Goal: Navigation & Orientation: Find specific page/section

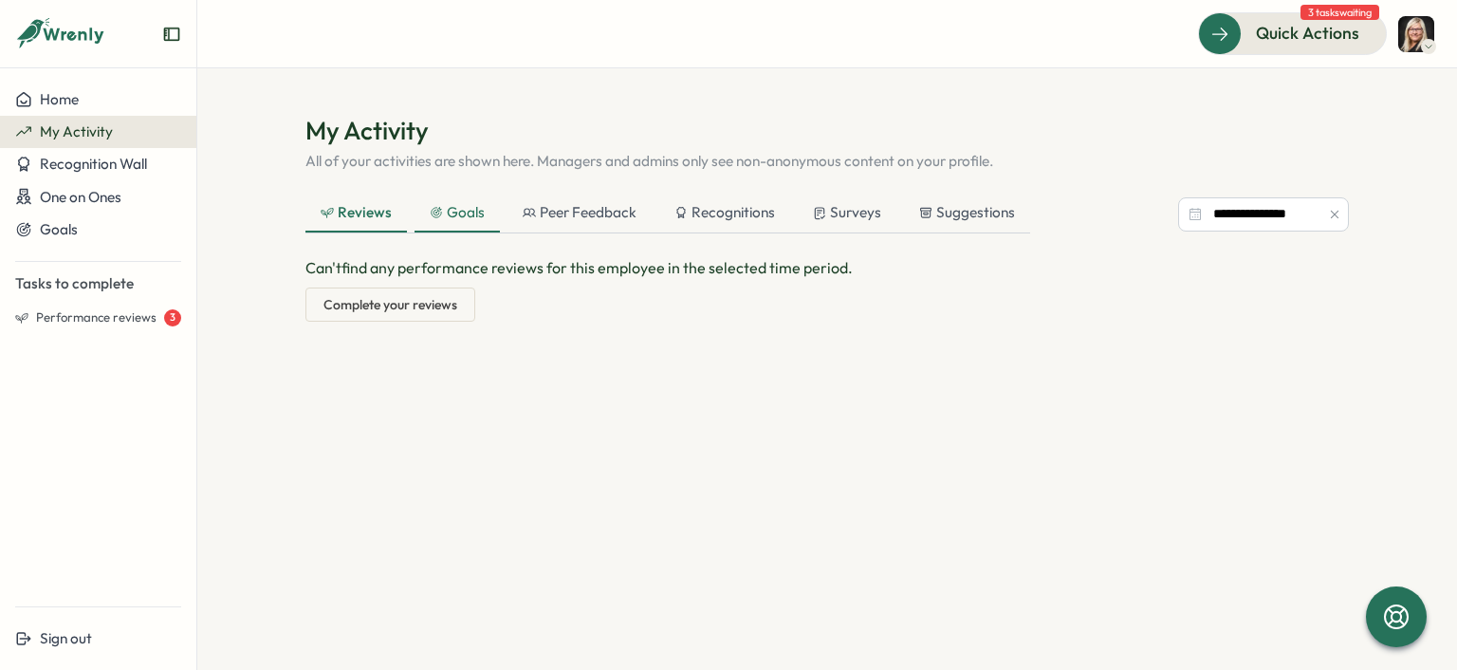
click at [444, 219] on div "Goals" at bounding box center [457, 212] width 55 height 21
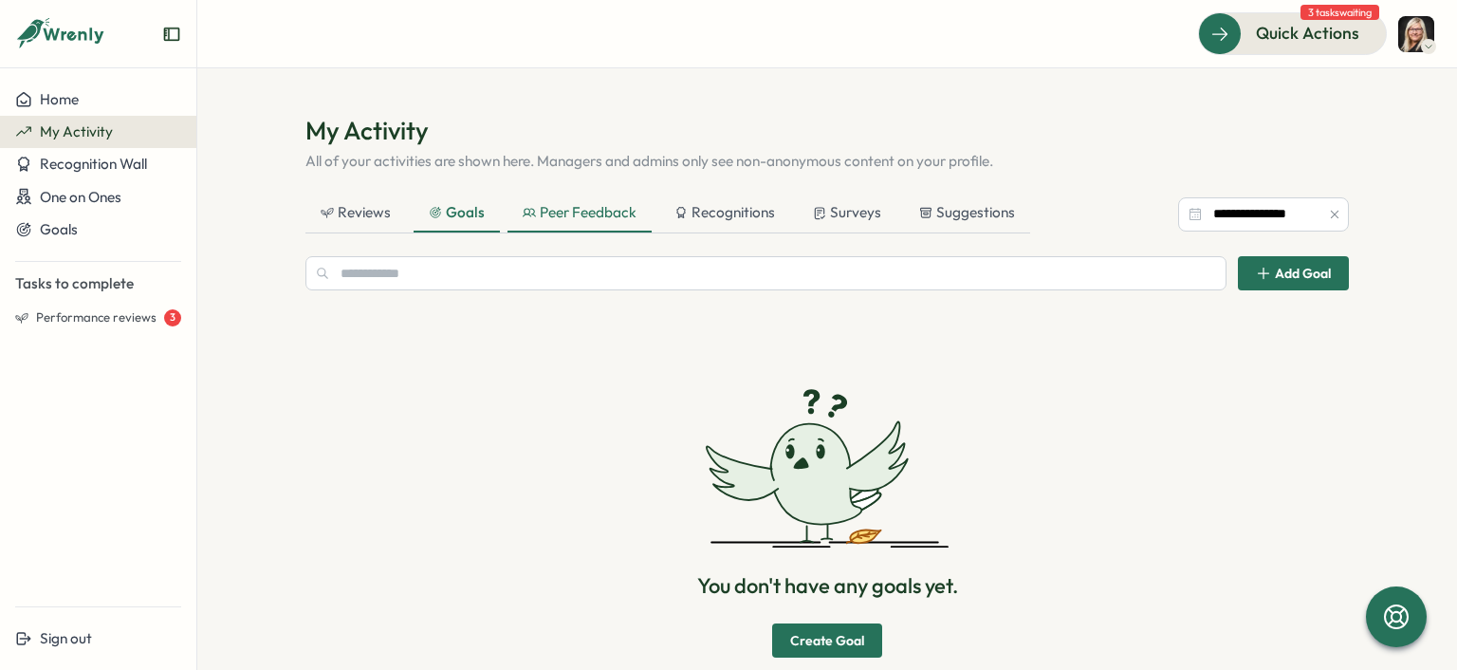
click at [557, 215] on div "Peer Feedback" at bounding box center [580, 212] width 114 height 21
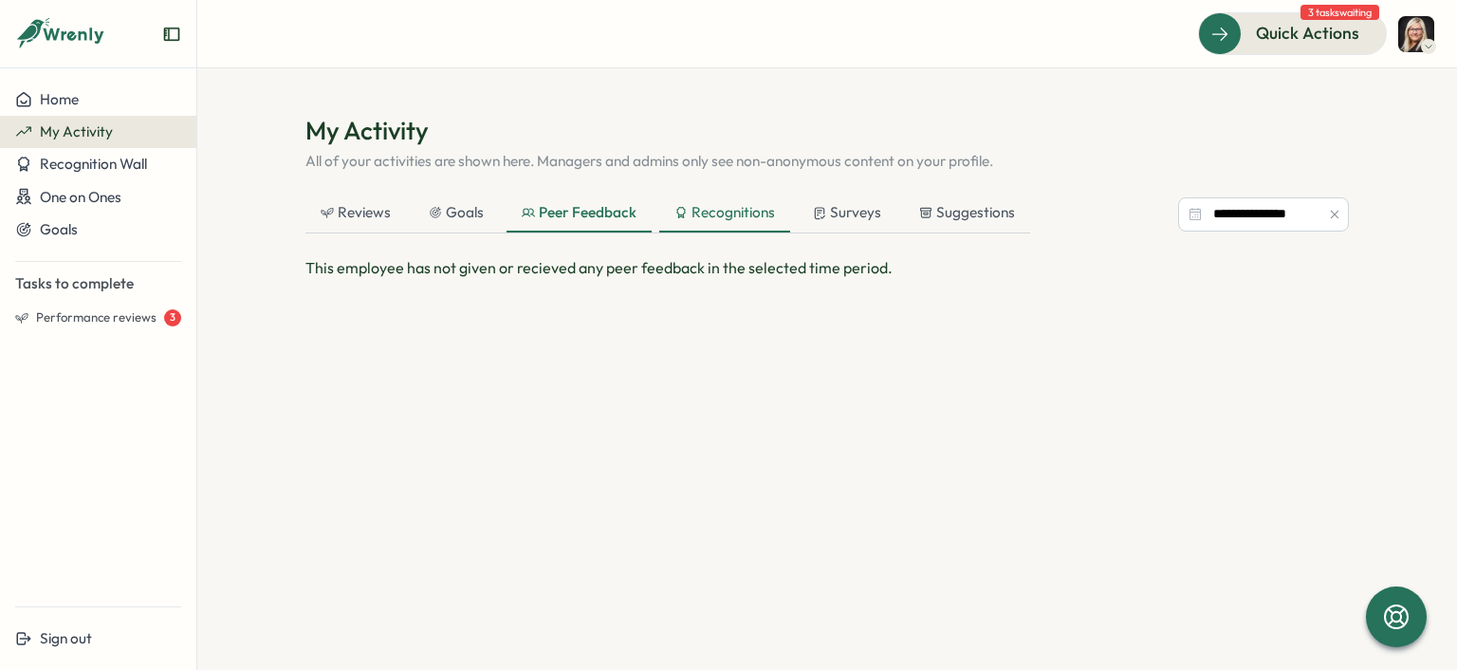
click at [752, 215] on div "Recognitions" at bounding box center [725, 212] width 101 height 21
click at [866, 216] on div "Surveys" at bounding box center [848, 212] width 68 height 21
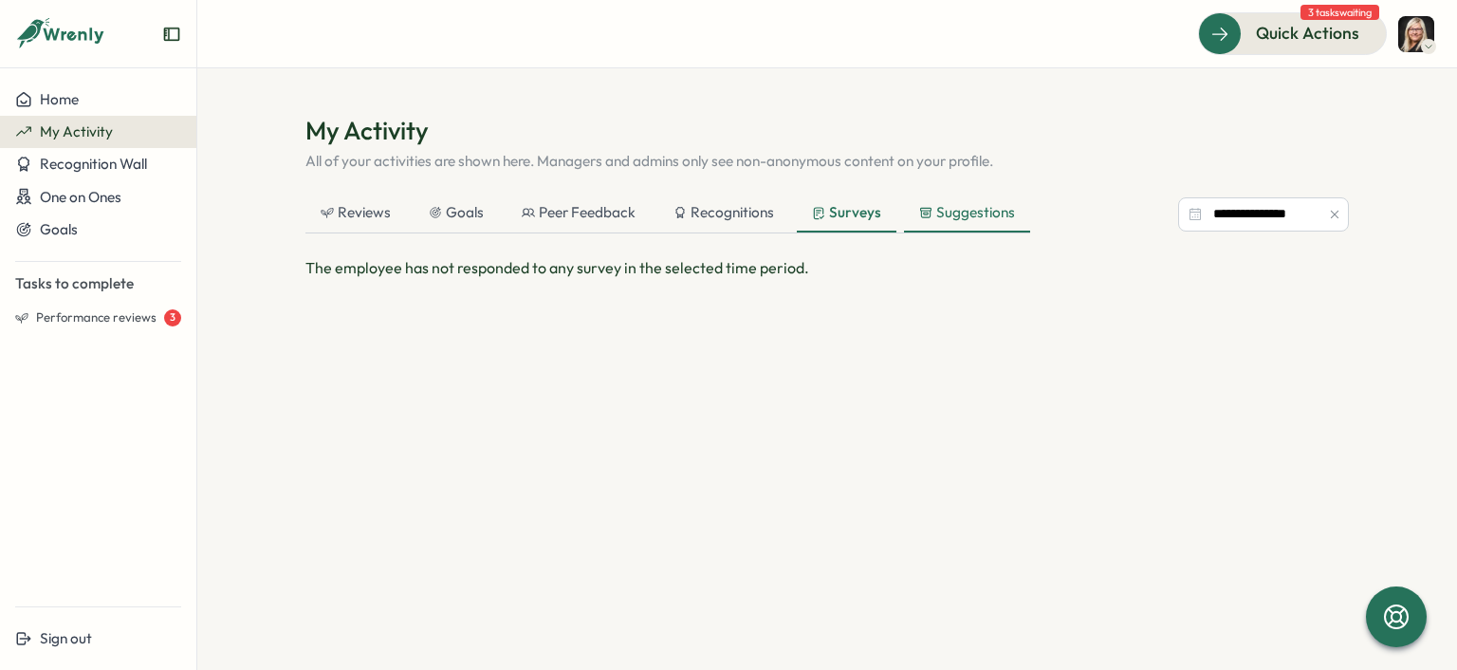
click at [975, 217] on div "Suggestions" at bounding box center [967, 212] width 96 height 21
click at [71, 315] on span "Performance reviews" at bounding box center [96, 317] width 121 height 17
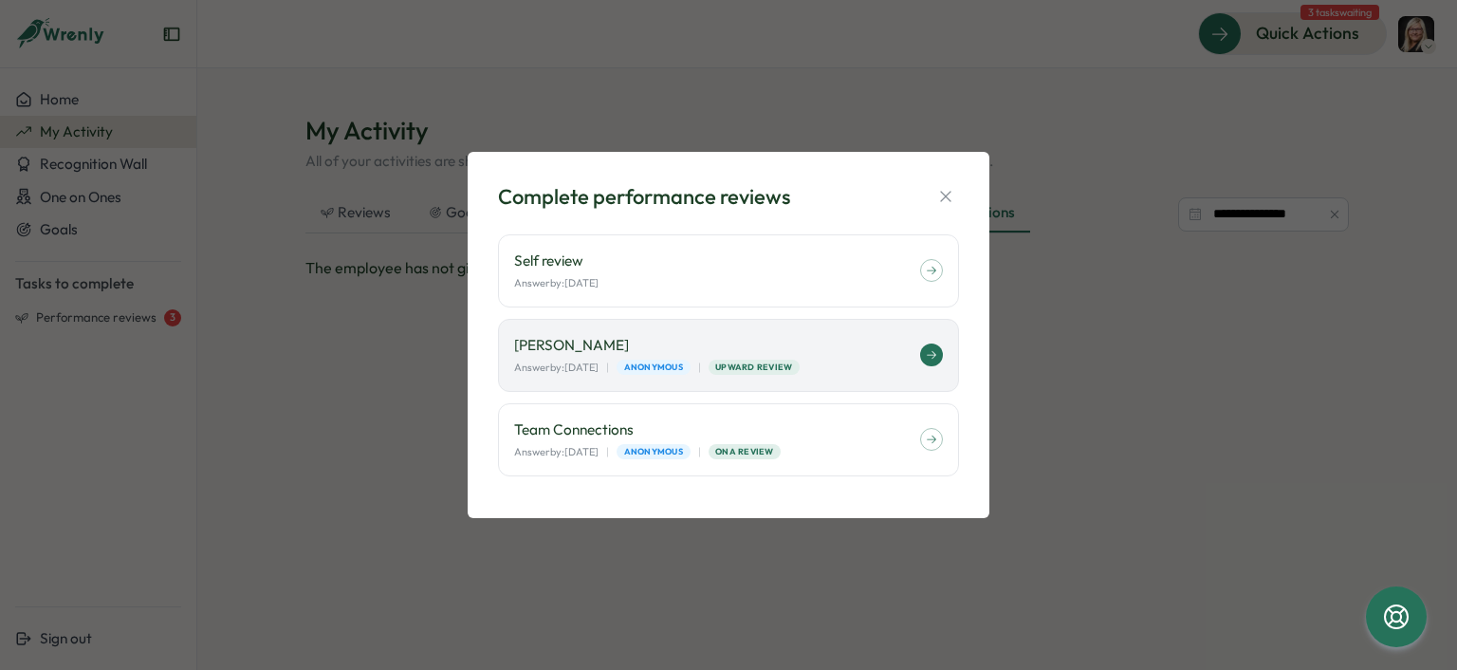
click at [929, 355] on icon at bounding box center [931, 355] width 9 height 8
